Goal: Task Accomplishment & Management: Complete application form

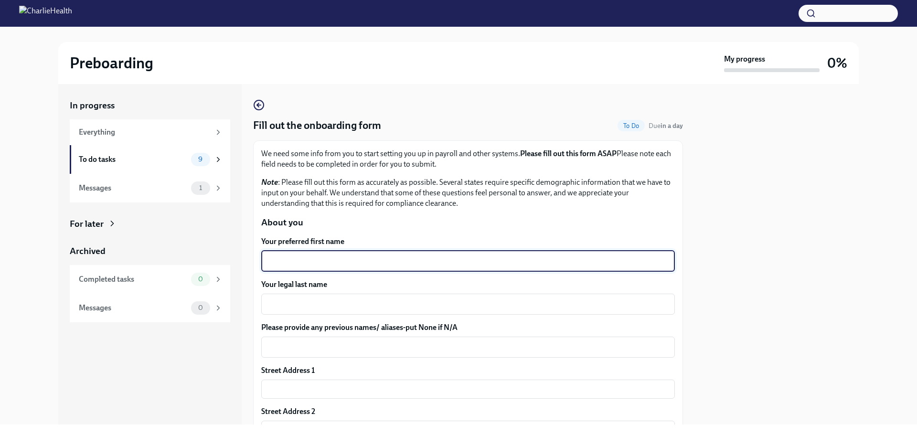
click at [347, 257] on textarea "Your preferred first name" at bounding box center [468, 261] width 402 height 11
type textarea "[PERSON_NAME]"
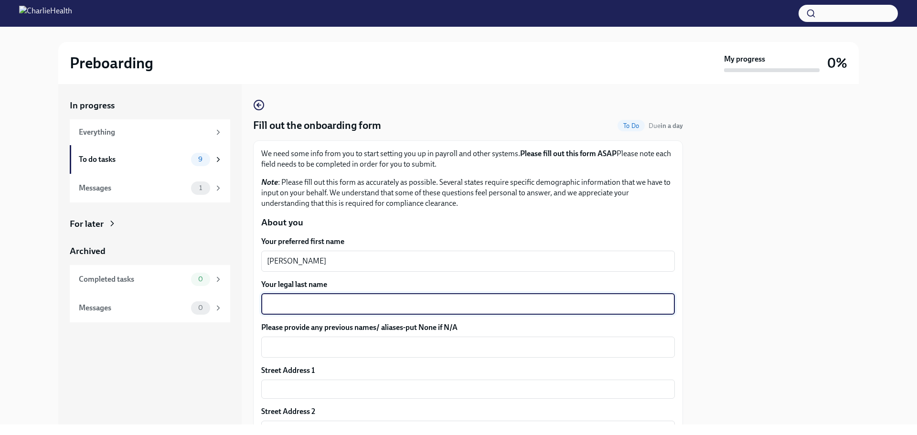
type textarea "B"
type textarea "[PERSON_NAME]"
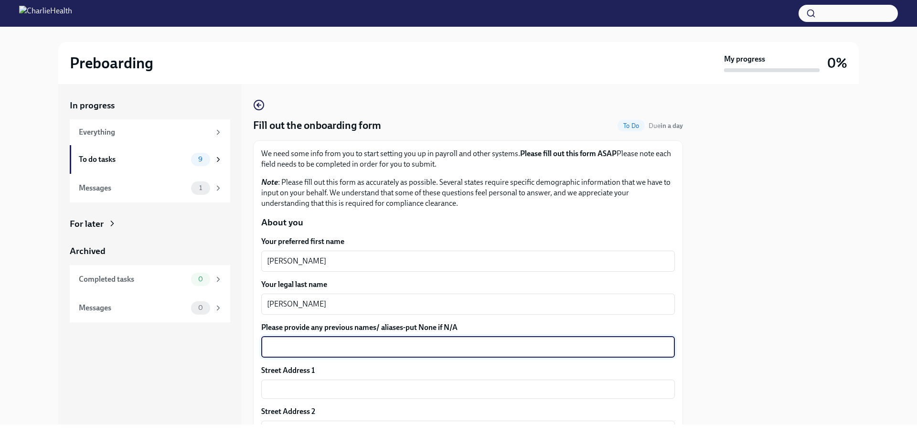
scroll to position [48, 0]
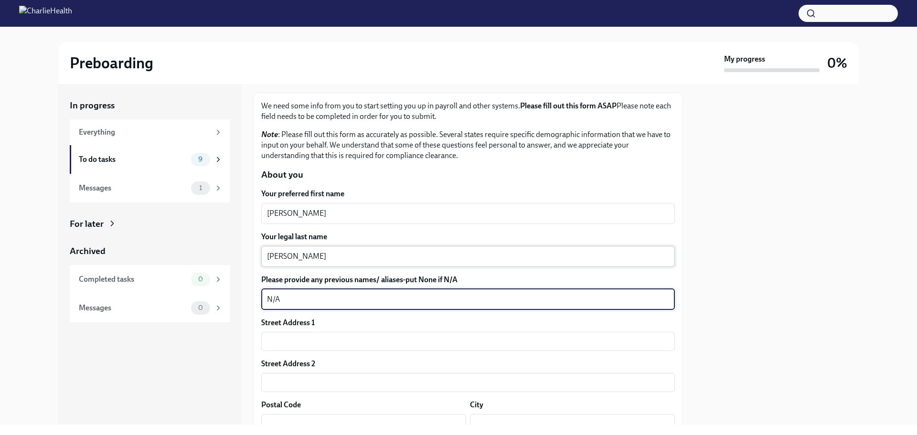
type textarea "N/A"
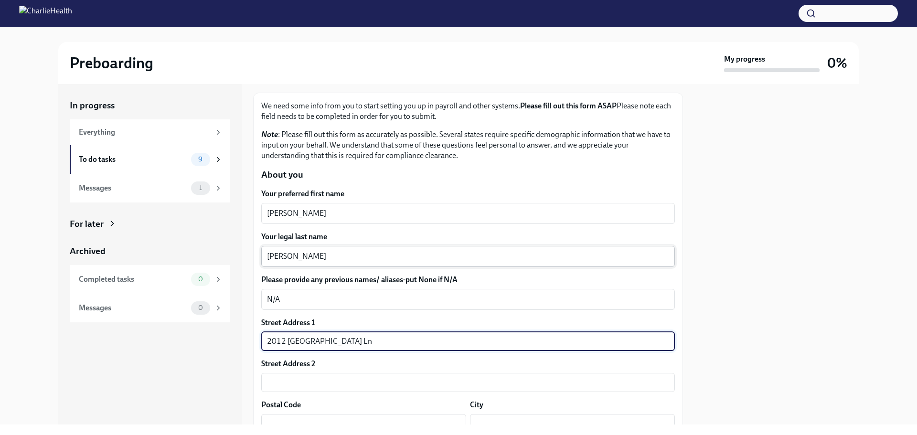
type input "2012 [GEOGRAPHIC_DATA] Ln"
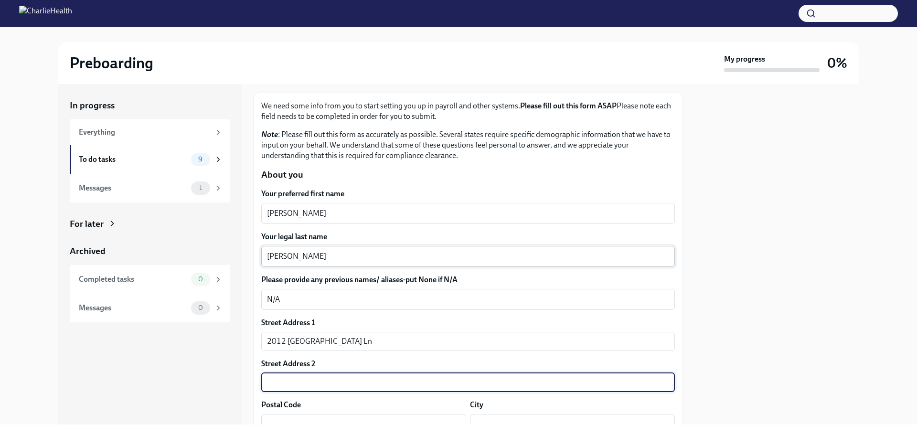
scroll to position [56, 0]
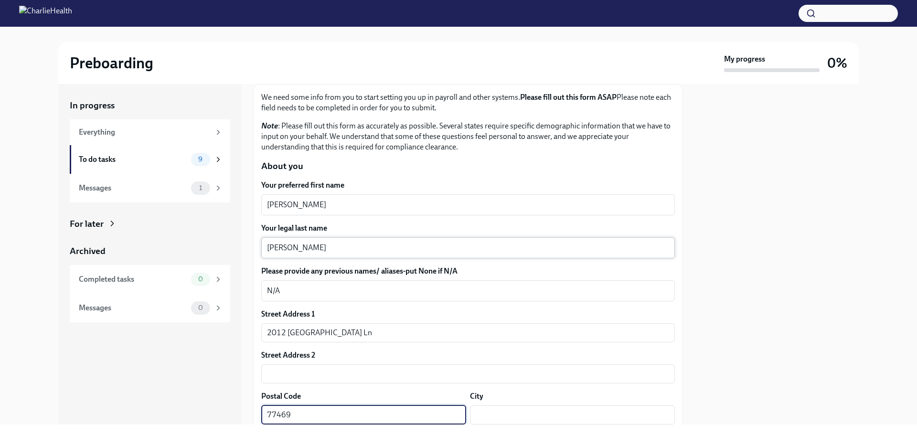
type input "77469"
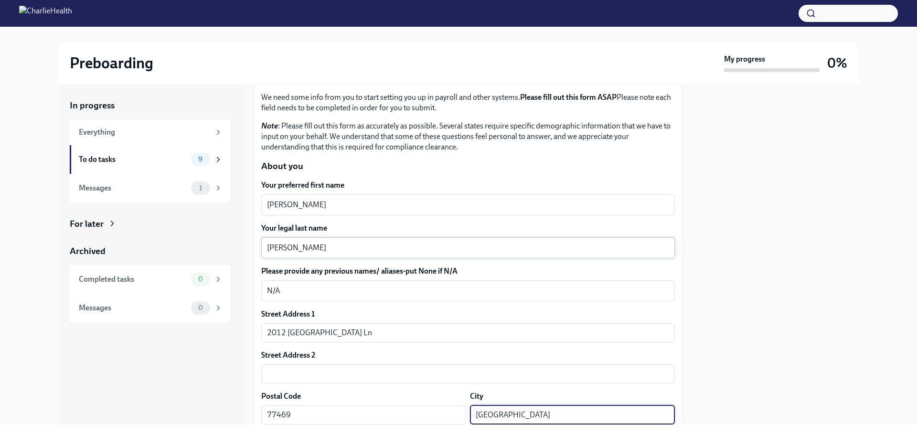
type input "[GEOGRAPHIC_DATA]"
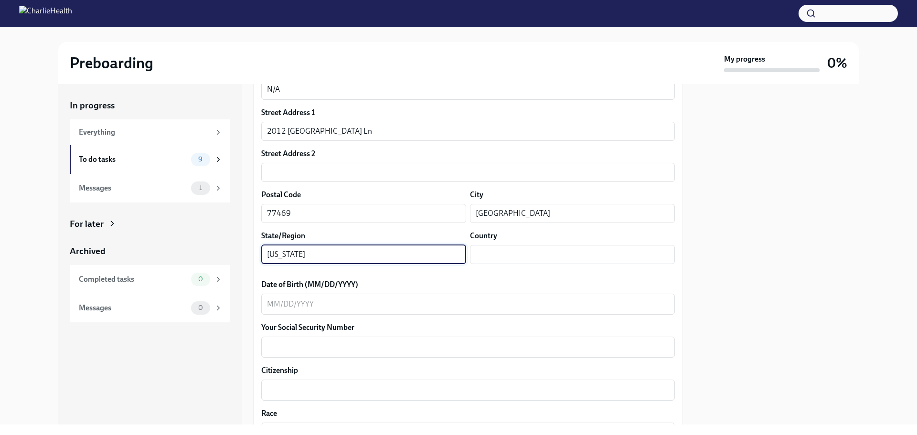
type input "[US_STATE]"
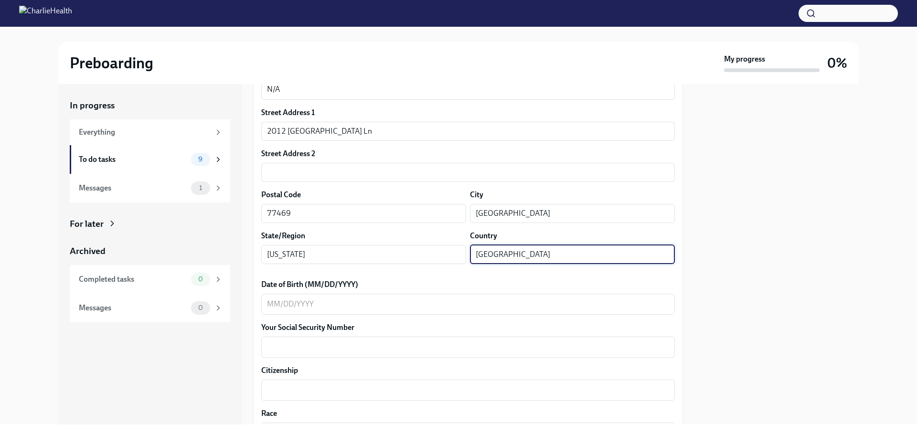
type input "[GEOGRAPHIC_DATA]"
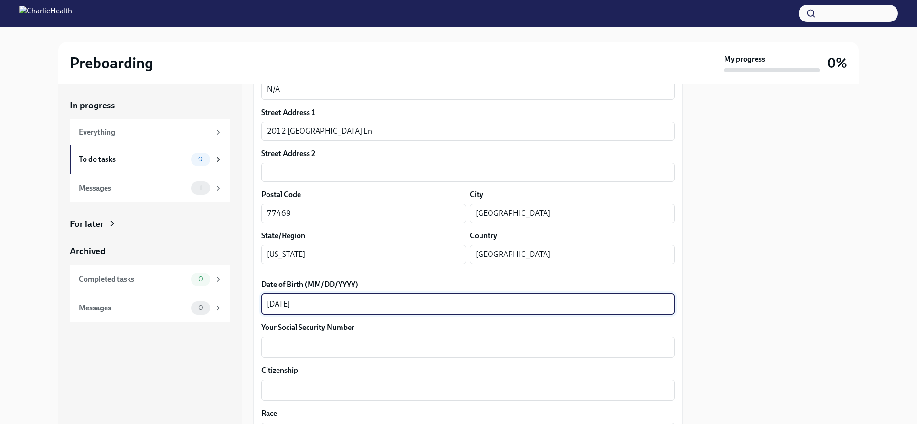
type textarea "[DATE]"
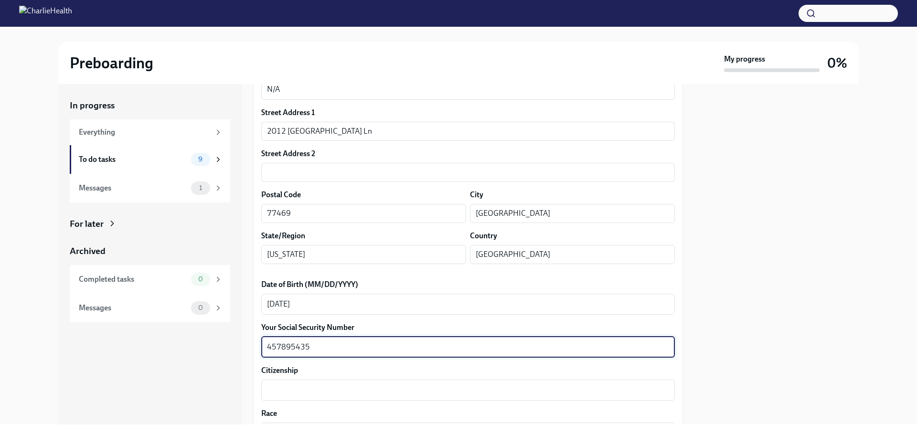
type textarea "457895435"
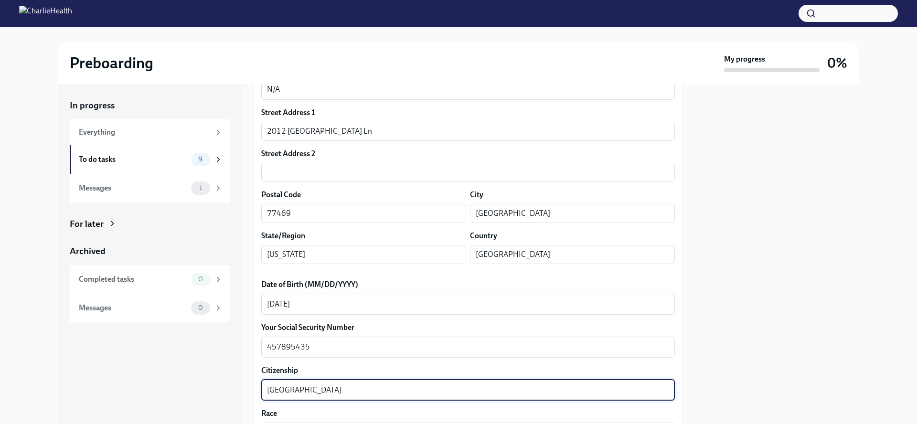
type textarea "[GEOGRAPHIC_DATA]"
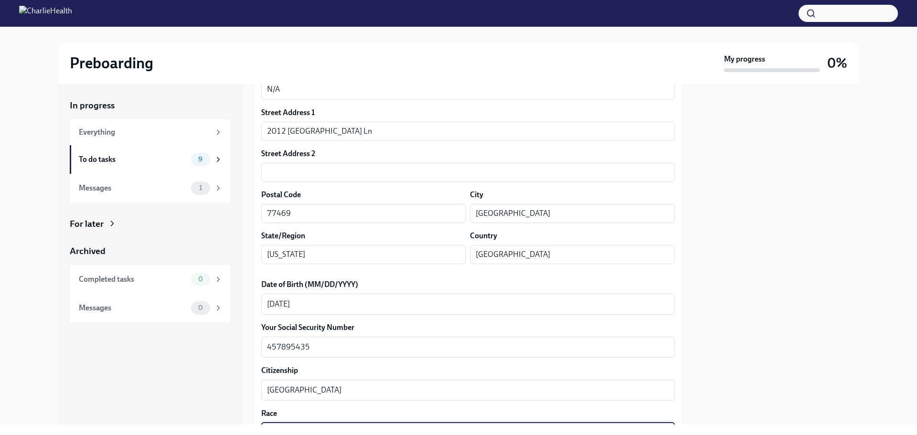
scroll to position [437, 0]
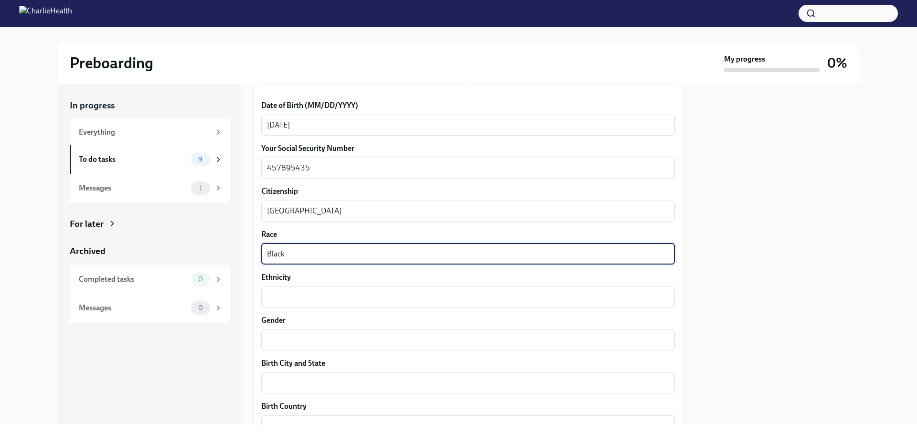
type textarea "Black"
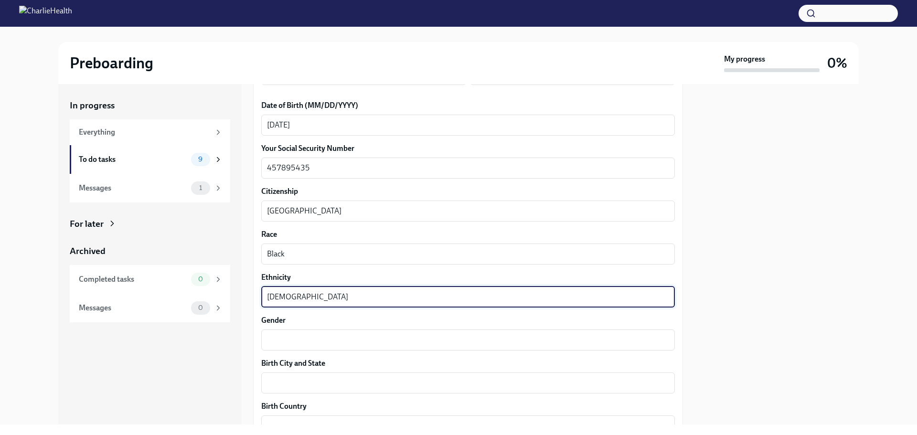
type textarea "[DEMOGRAPHIC_DATA]"
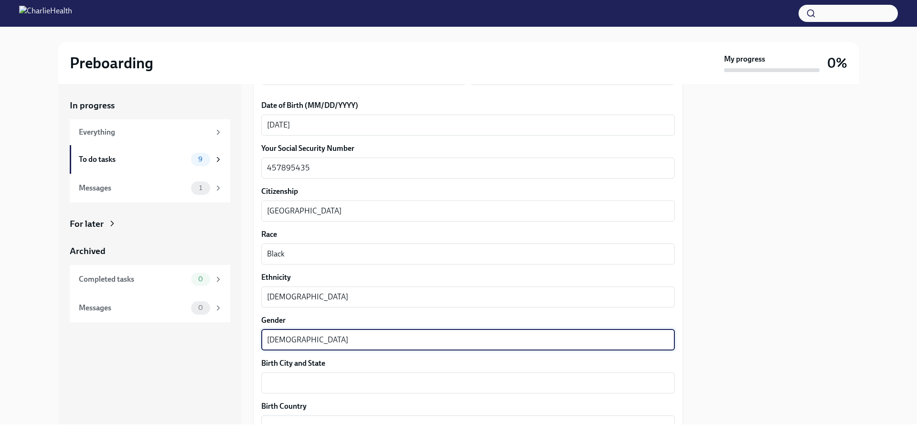
type textarea "[DEMOGRAPHIC_DATA]"
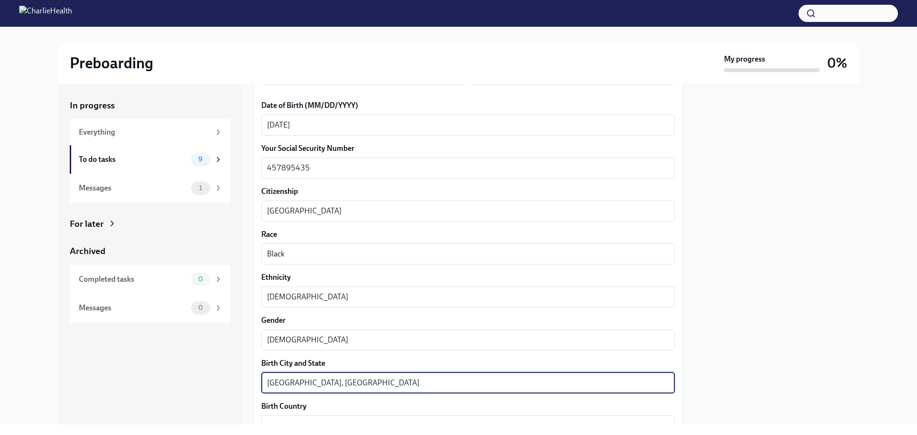
type textarea "[GEOGRAPHIC_DATA], [GEOGRAPHIC_DATA]"
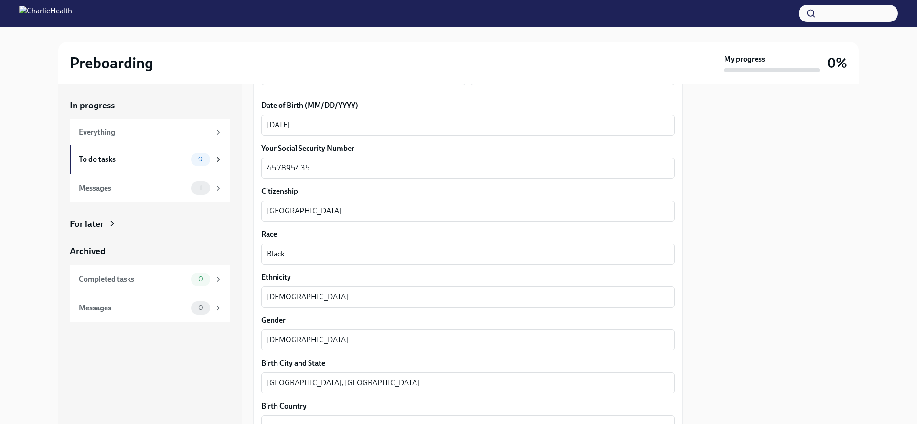
click at [817, 299] on div at bounding box center [776, 254] width 164 height 341
click at [314, 416] on div "x ​" at bounding box center [468, 426] width 414 height 21
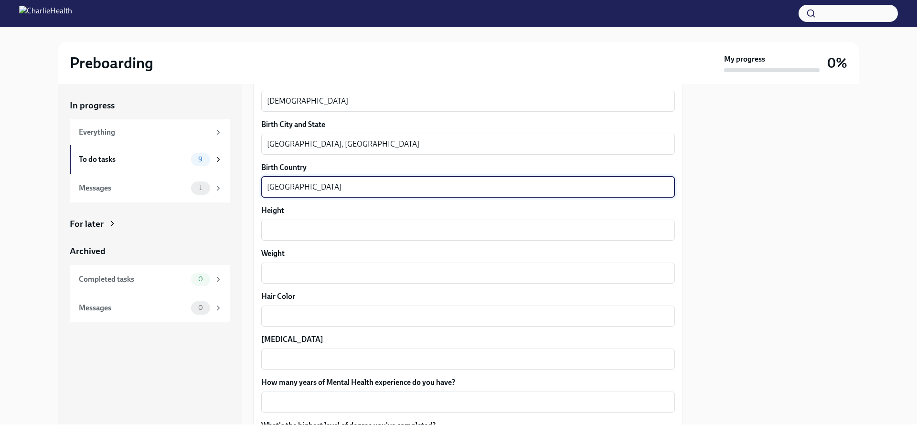
scroll to position [679, 0]
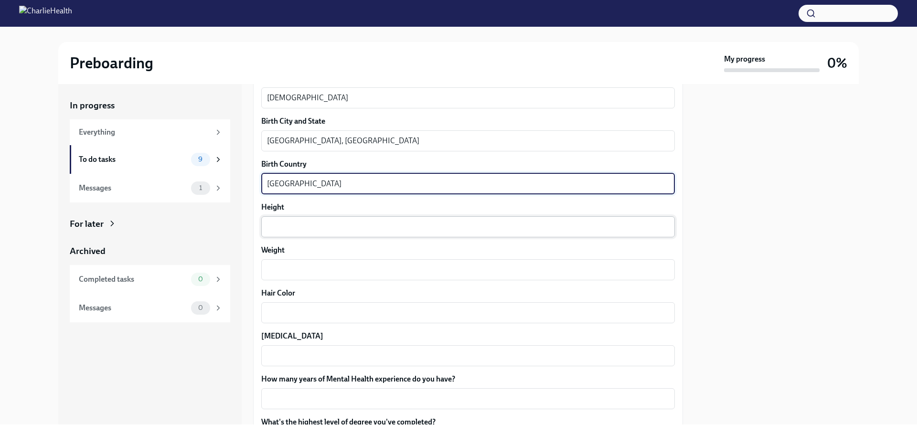
type textarea "[GEOGRAPHIC_DATA]"
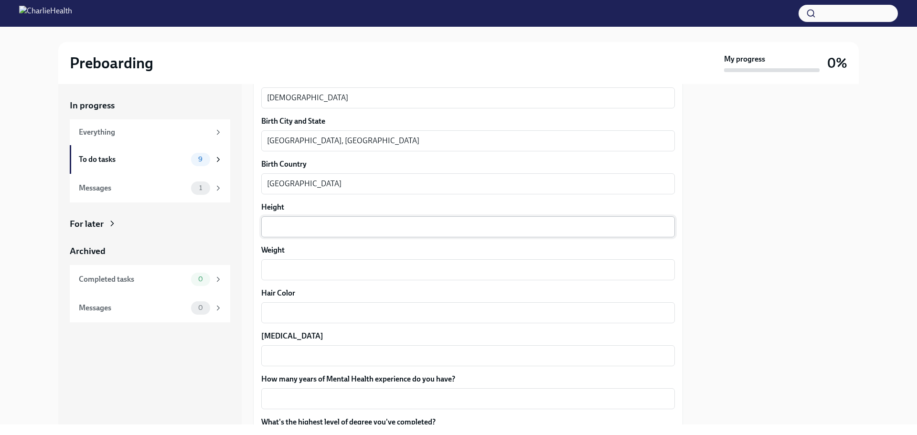
click at [470, 220] on div "x ​" at bounding box center [468, 226] width 414 height 21
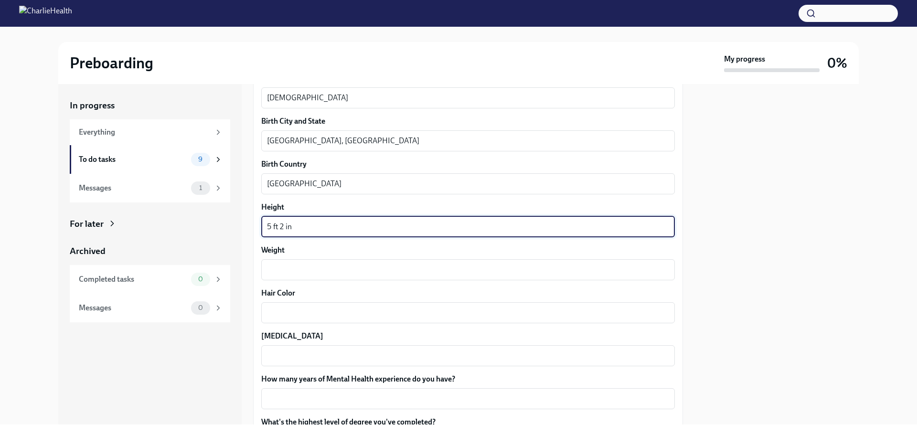
type textarea "5 ft 2 in"
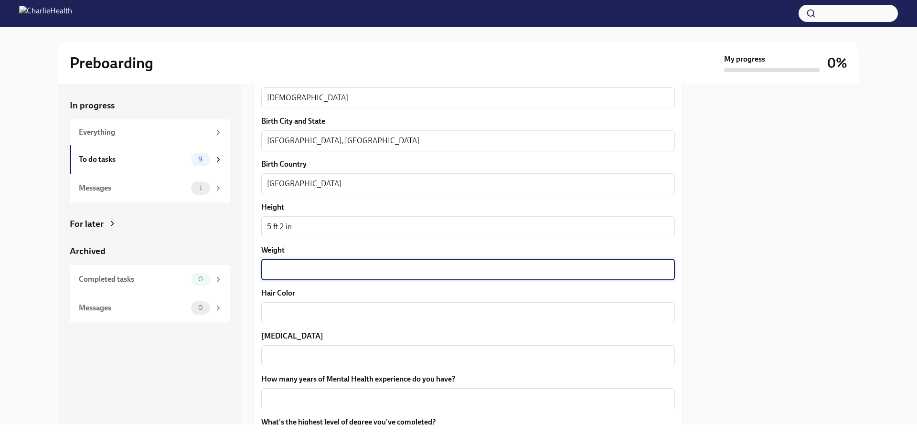
type textarea "2"
type textarea "189"
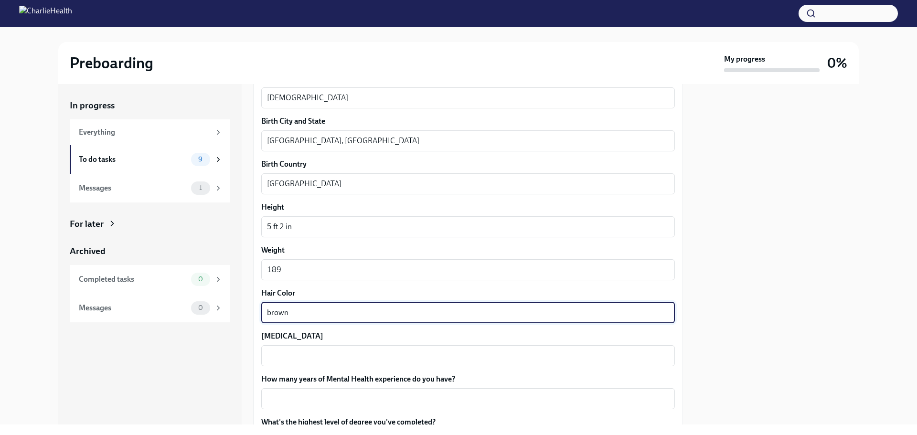
type textarea "brown"
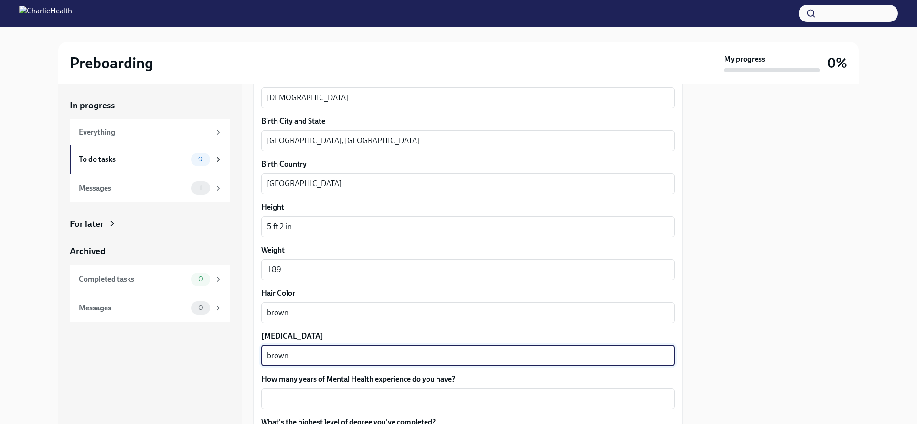
type textarea "brown"
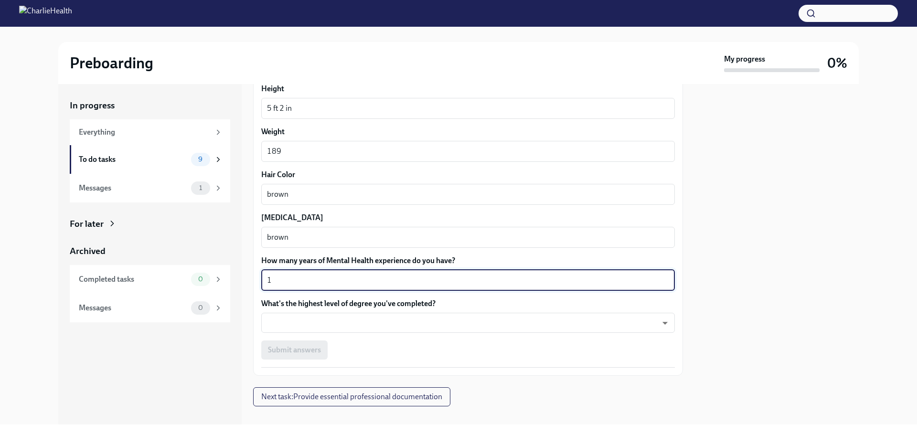
scroll to position [810, 0]
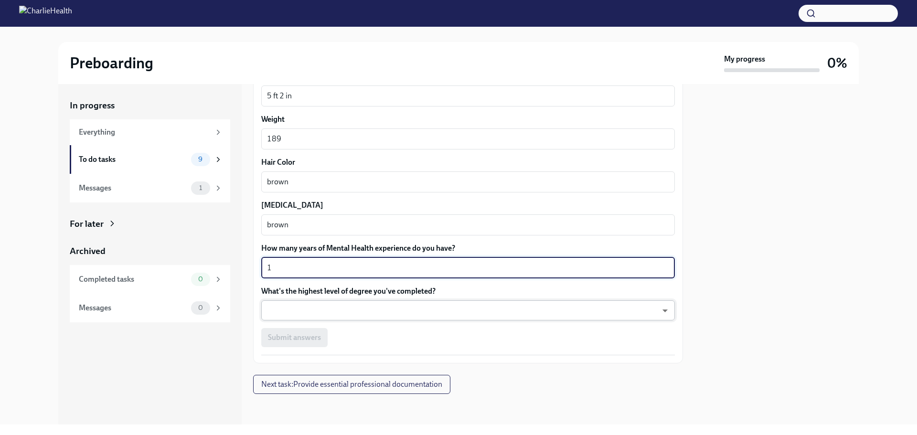
type textarea "1"
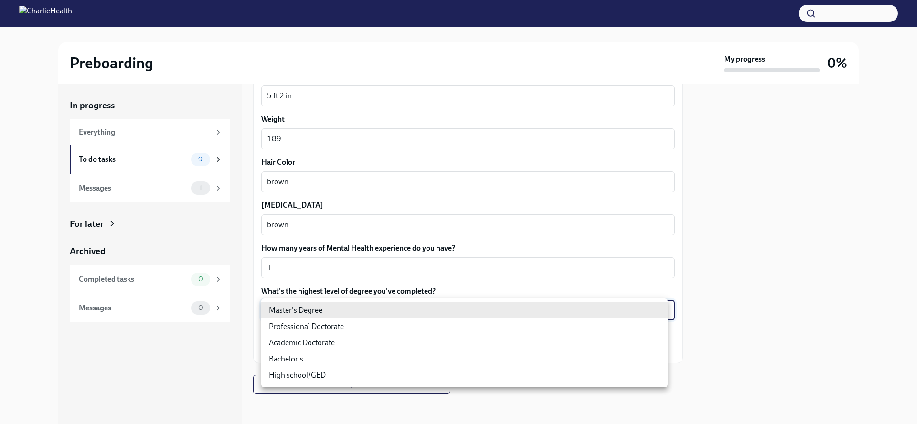
click at [443, 310] on body "Preboarding My progress 0% In progress Everything To do tasks 9 Messages 1 For …" at bounding box center [458, 217] width 917 height 435
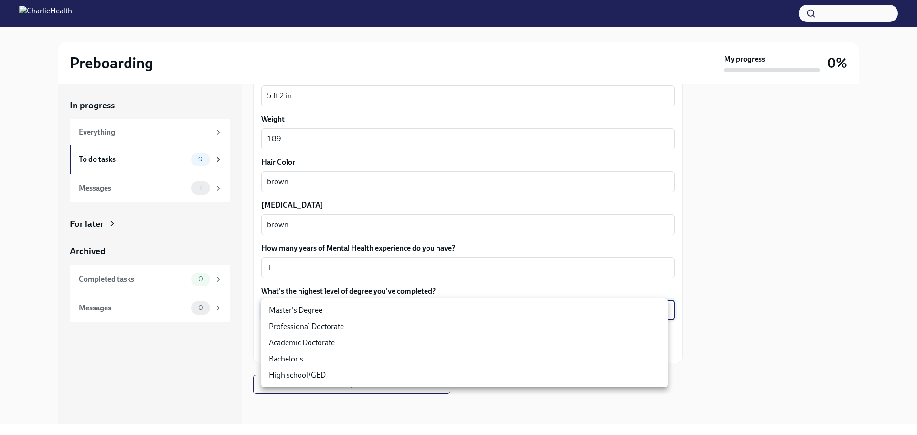
click at [428, 316] on li "Master's Degree" at bounding box center [464, 310] width 406 height 16
type input "2vBr-ghkD"
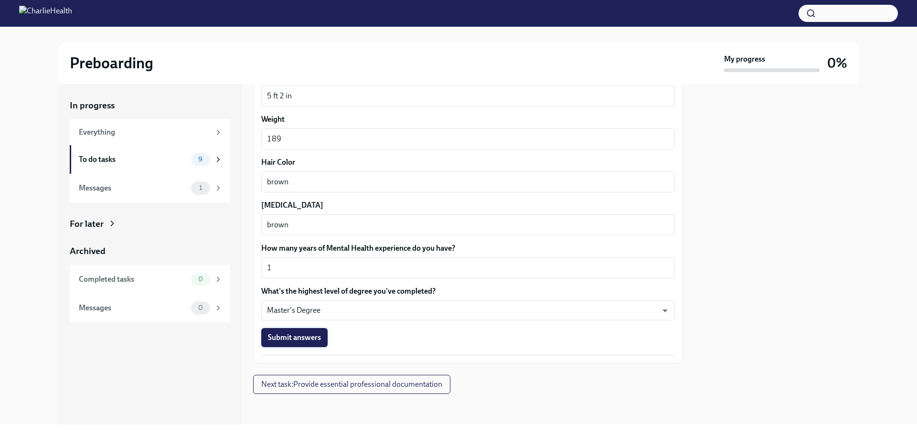
click at [308, 338] on span "Submit answers" at bounding box center [294, 338] width 53 height 10
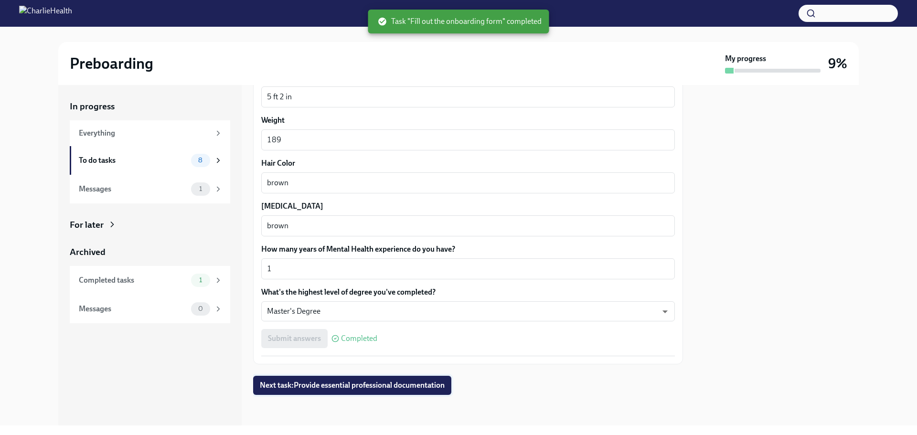
click at [346, 389] on span "Next task : Provide essential professional documentation" at bounding box center [352, 386] width 185 height 10
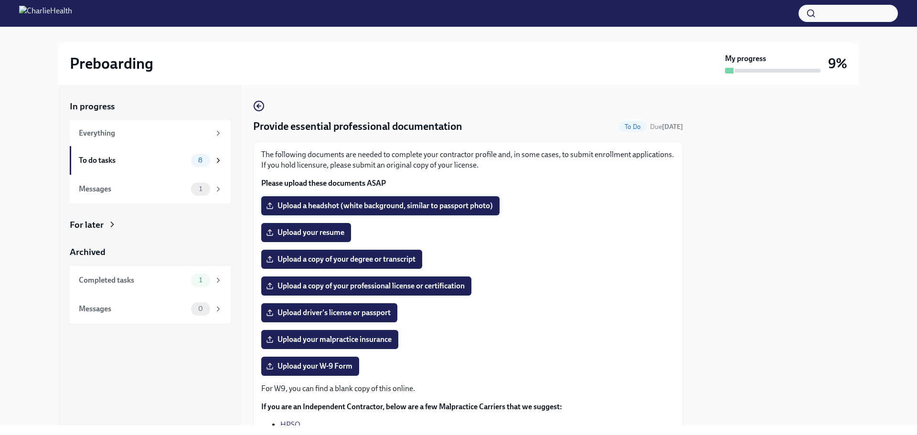
click at [398, 202] on span "Upload a headshot (white background, similar to passport photo)" at bounding box center [380, 206] width 225 height 10
click at [0, 0] on input "Upload a headshot (white background, similar to passport photo)" at bounding box center [0, 0] width 0 height 0
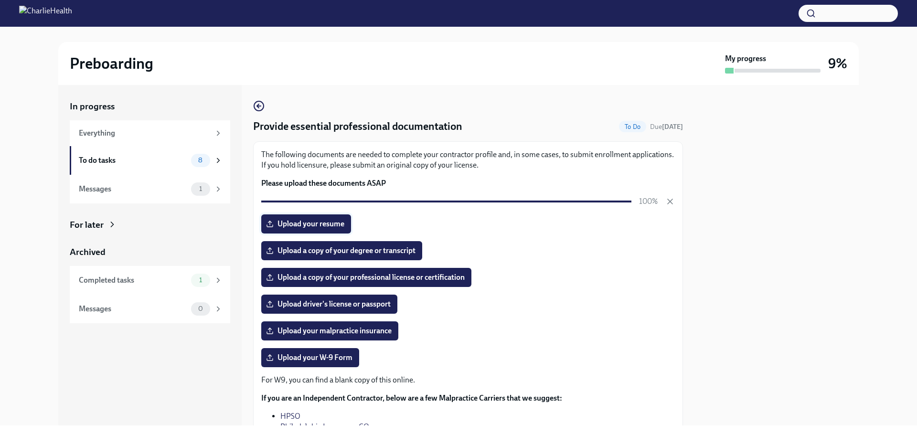
click at [335, 222] on span "Upload your resume" at bounding box center [306, 224] width 76 height 10
click at [0, 0] on input "Upload your resume" at bounding box center [0, 0] width 0 height 0
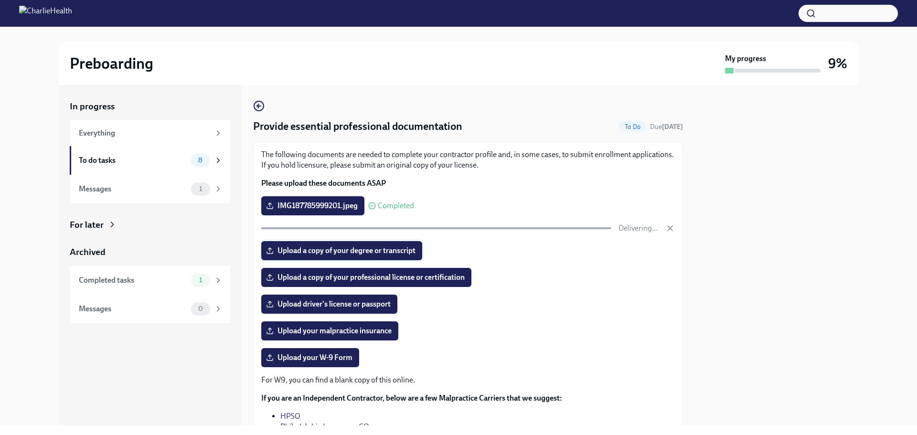
click at [410, 253] on span "Upload a copy of your degree or transcript" at bounding box center [342, 251] width 148 height 10
click at [0, 0] on input "Upload a copy of your degree or transcript" at bounding box center [0, 0] width 0 height 0
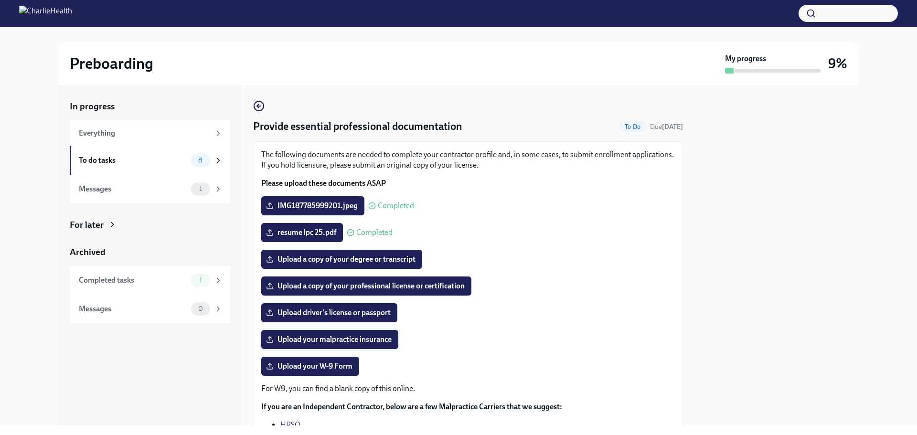
click at [356, 341] on span "Upload your malpractice insurance" at bounding box center [330, 340] width 124 height 10
click at [0, 0] on input "Upload your malpractice insurance" at bounding box center [0, 0] width 0 height 0
click at [343, 264] on span "Upload a copy of your degree or transcript" at bounding box center [342, 260] width 148 height 10
click at [0, 0] on input "Upload a copy of your degree or transcript" at bounding box center [0, 0] width 0 height 0
click at [374, 290] on span "Upload a copy of your professional license or certification" at bounding box center [366, 286] width 197 height 10
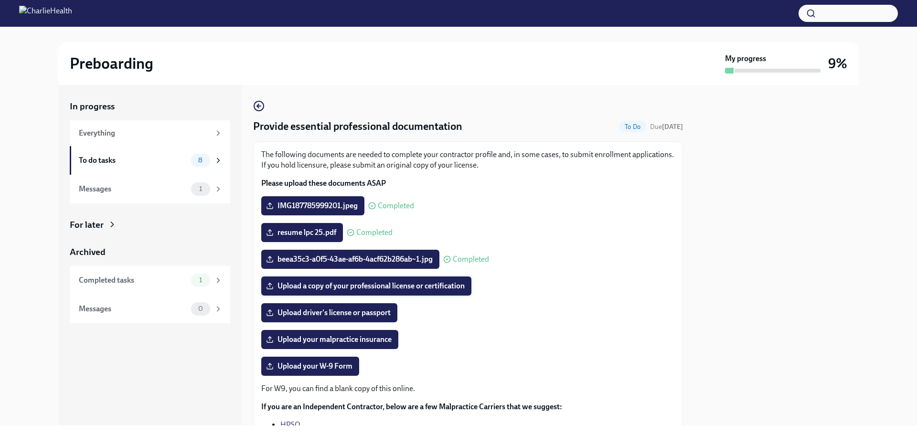
click at [0, 0] on input "Upload a copy of your professional license or certification" at bounding box center [0, 0] width 0 height 0
click at [323, 201] on span "IMG187785999201.jpeg" at bounding box center [313, 206] width 90 height 10
click at [0, 0] on input "IMG187785999201.jpeg" at bounding box center [0, 0] width 0 height 0
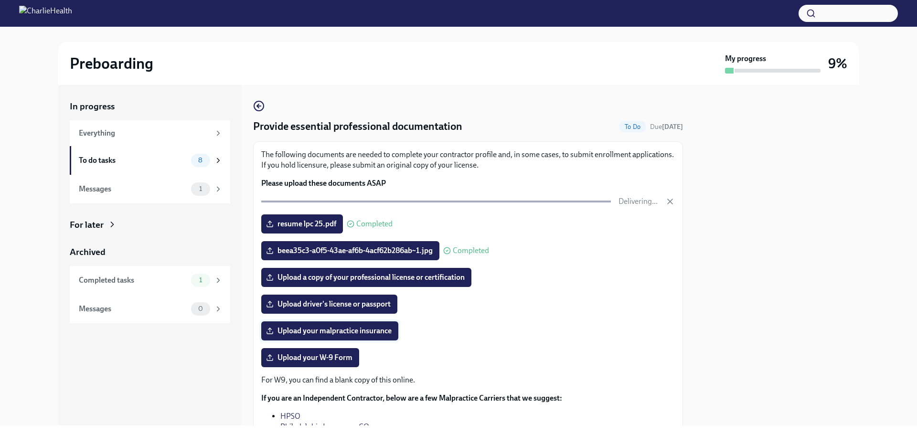
click at [339, 331] on span "Upload your malpractice insurance" at bounding box center [330, 331] width 124 height 10
click at [0, 0] on input "Upload your malpractice insurance" at bounding box center [0, 0] width 0 height 0
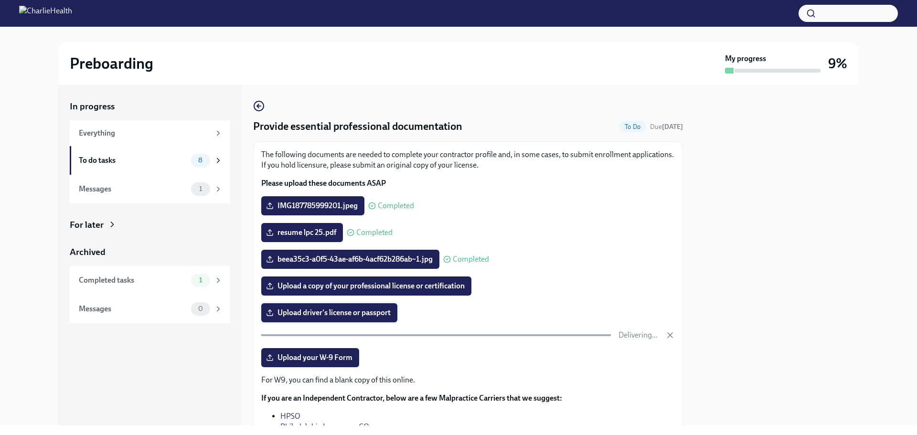
click at [346, 312] on span "Upload driver's license or passport" at bounding box center [329, 313] width 123 height 10
click at [0, 0] on input "Upload driver's license or passport" at bounding box center [0, 0] width 0 height 0
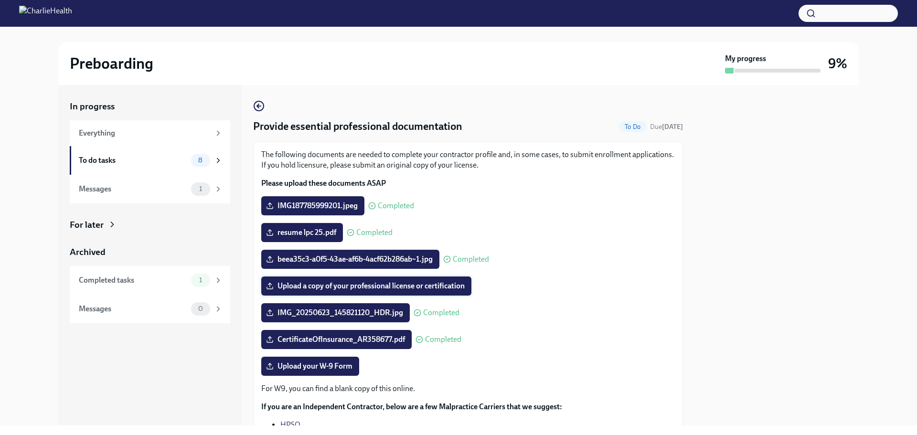
click at [381, 284] on span "Upload a copy of your professional license or certification" at bounding box center [366, 286] width 197 height 10
click at [0, 0] on input "Upload a copy of your professional license or certification" at bounding box center [0, 0] width 0 height 0
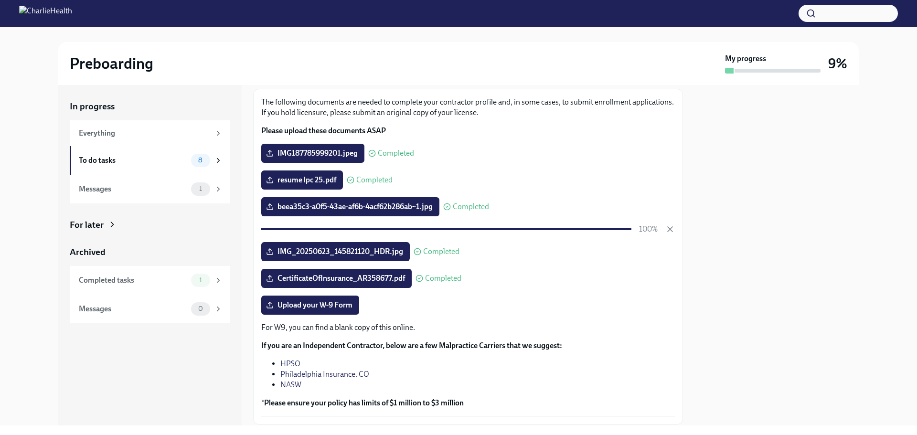
scroll to position [96, 0]
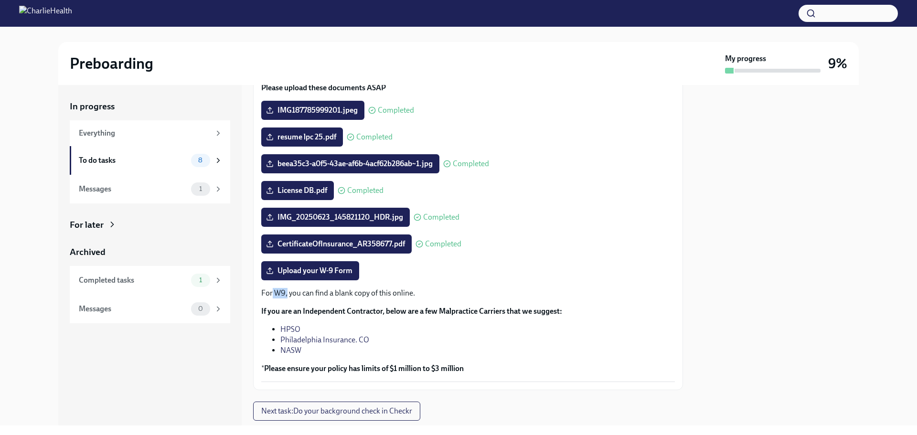
drag, startPoint x: 286, startPoint y: 293, endPoint x: 272, endPoint y: 293, distance: 13.9
click at [272, 293] on p "For W9, you can find a blank copy of this online." at bounding box center [468, 293] width 414 height 11
